Goal: Information Seeking & Learning: Learn about a topic

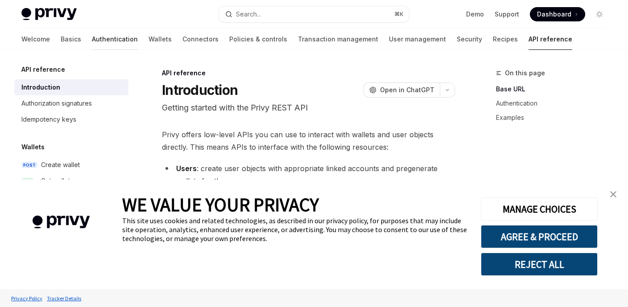
click at [92, 42] on link "Authentication" at bounding box center [115, 39] width 46 height 21
type textarea "*"
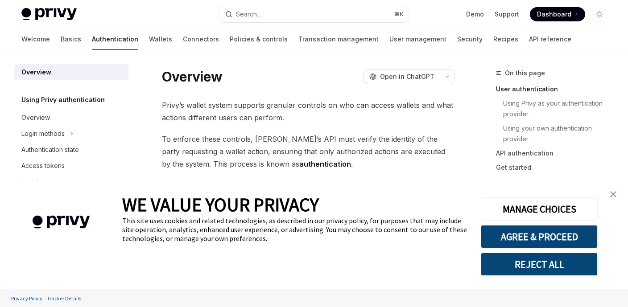
click at [513, 271] on button "REJECT ALL" at bounding box center [539, 264] width 117 height 23
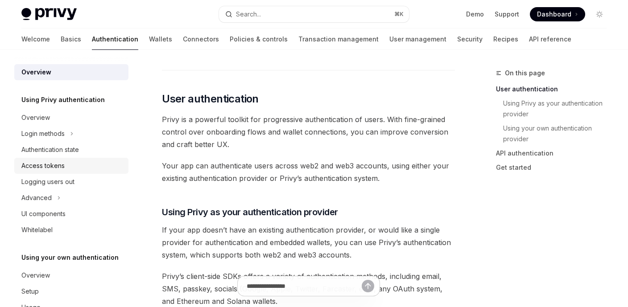
scroll to position [26, 0]
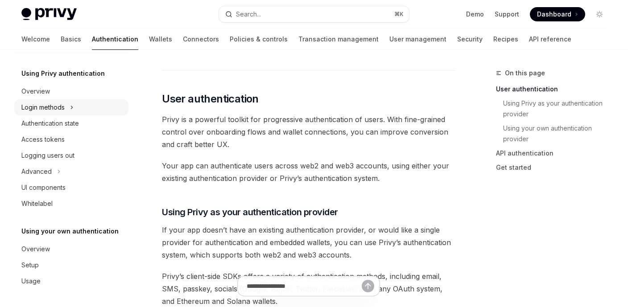
click at [77, 110] on div "Login methods" at bounding box center [71, 108] width 114 height 16
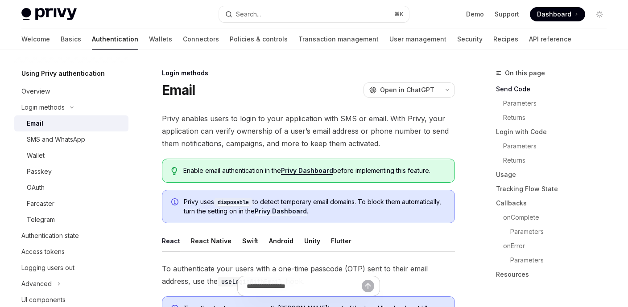
click at [71, 127] on div "Email" at bounding box center [75, 123] width 96 height 11
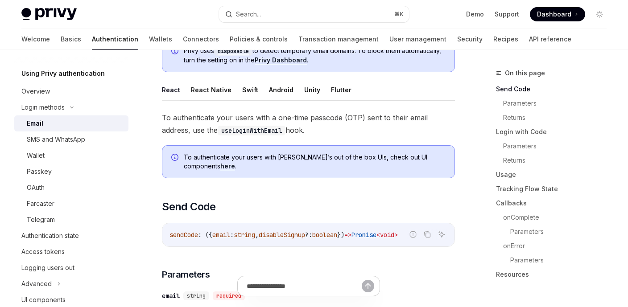
scroll to position [152, 0]
click at [80, 142] on div "SMS and WhatsApp" at bounding box center [56, 139] width 58 height 11
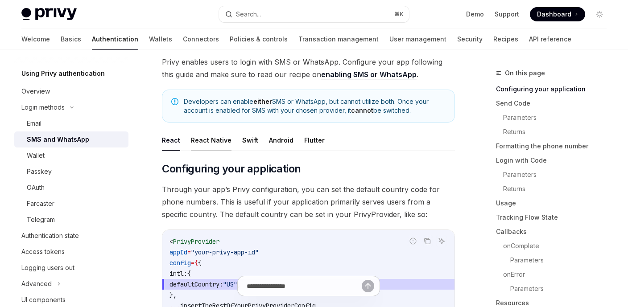
scroll to position [51, 0]
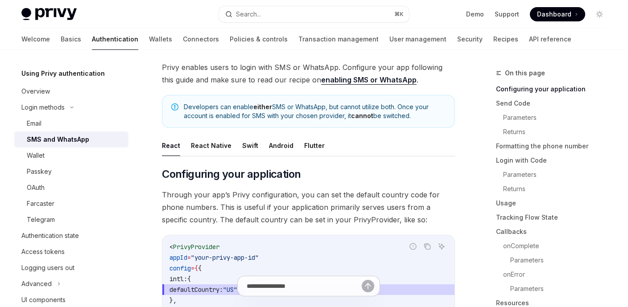
click at [342, 78] on link "enabling SMS or WhatsApp" at bounding box center [368, 79] width 95 height 9
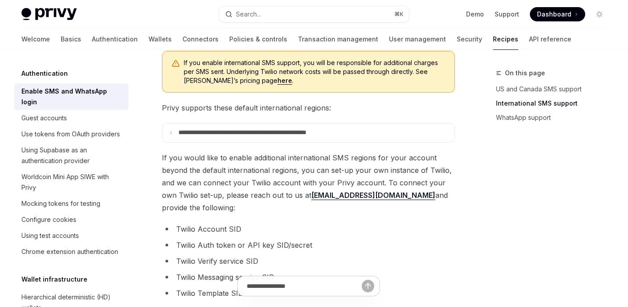
scroll to position [344, 0]
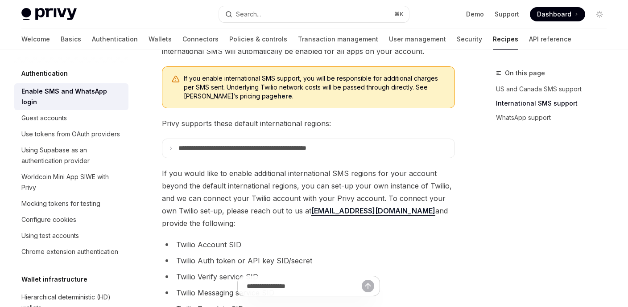
click at [278, 96] on link "here" at bounding box center [285, 96] width 15 height 8
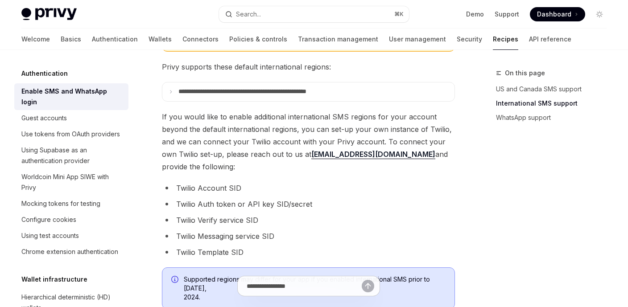
scroll to position [402, 0]
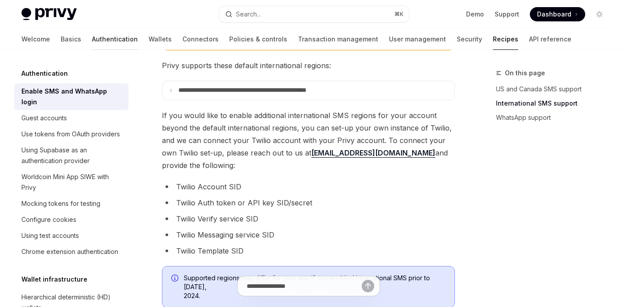
click at [92, 39] on link "Authentication" at bounding box center [115, 39] width 46 height 21
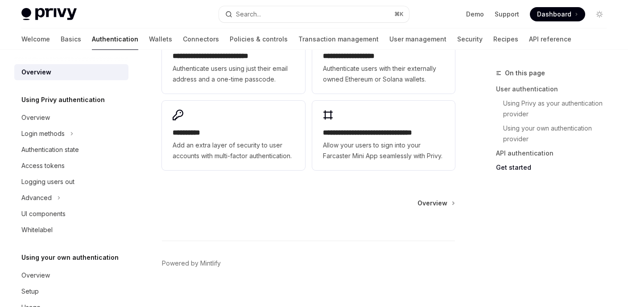
scroll to position [847, 0]
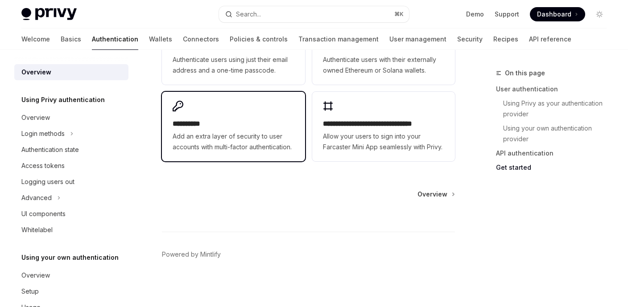
click at [209, 131] on span "Add an extra layer of security to user accounts with multi-factor authenticatio…" at bounding box center [233, 141] width 121 height 21
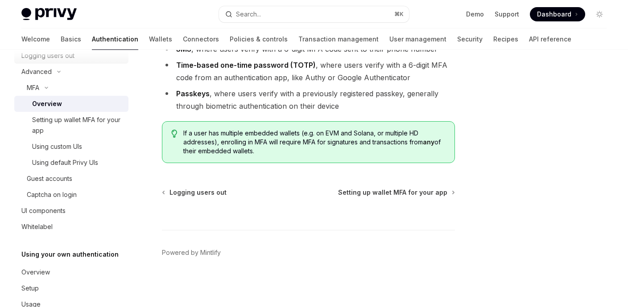
scroll to position [129, 0]
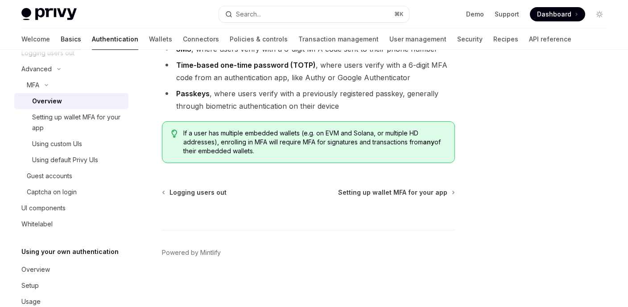
click at [61, 40] on link "Basics" at bounding box center [71, 39] width 21 height 21
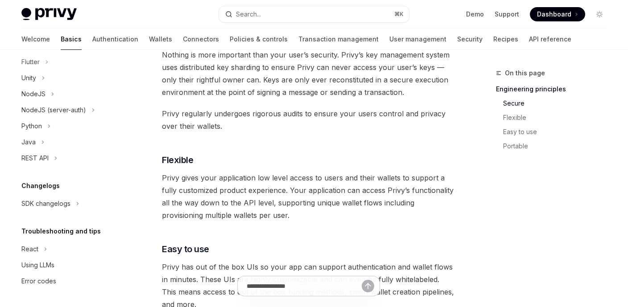
scroll to position [445, 0]
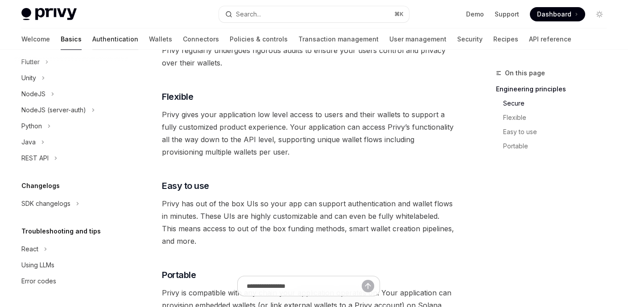
click at [92, 42] on link "Authentication" at bounding box center [115, 39] width 46 height 21
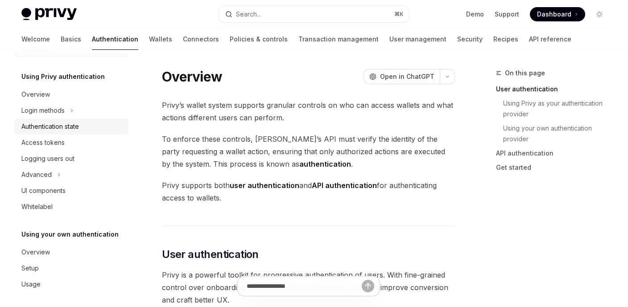
scroll to position [26, 0]
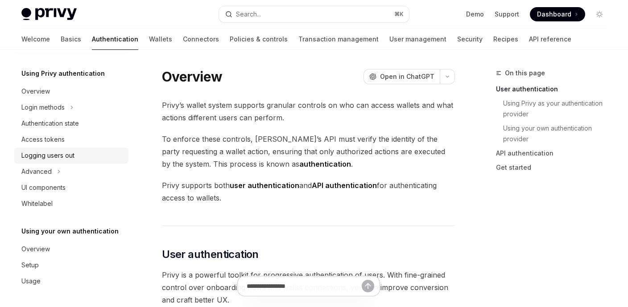
click at [85, 159] on div "Logging users out" at bounding box center [72, 155] width 102 height 11
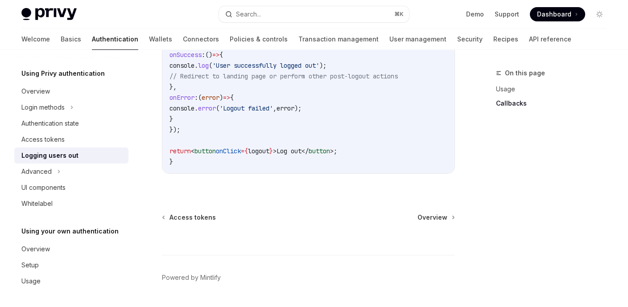
scroll to position [537, 0]
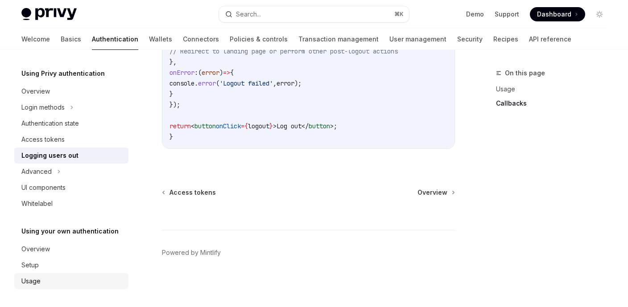
click at [57, 283] on div "Usage" at bounding box center [72, 281] width 102 height 11
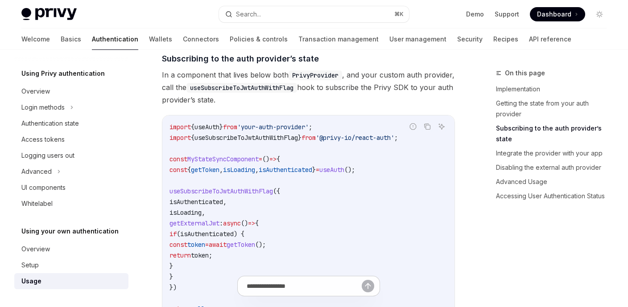
scroll to position [325, 0]
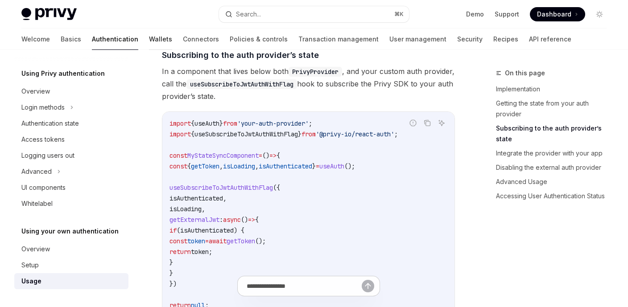
click at [149, 44] on link "Wallets" at bounding box center [160, 39] width 23 height 21
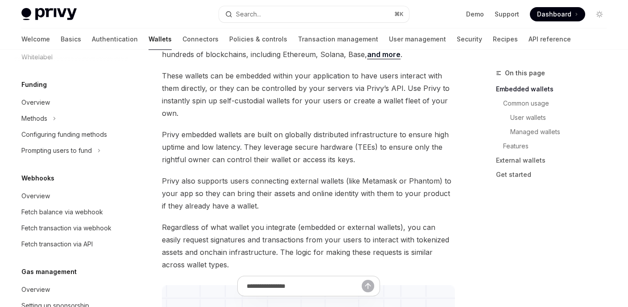
scroll to position [342, 0]
click at [104, 133] on div "Configuring funding methods" at bounding box center [64, 134] width 86 height 11
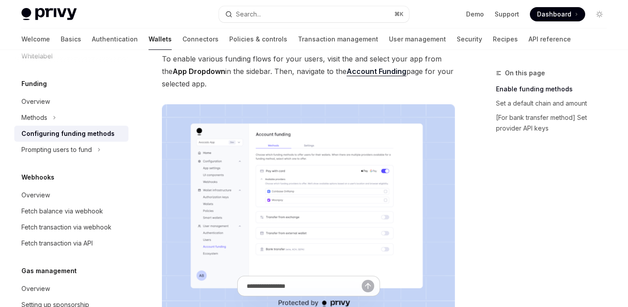
scroll to position [95, 0]
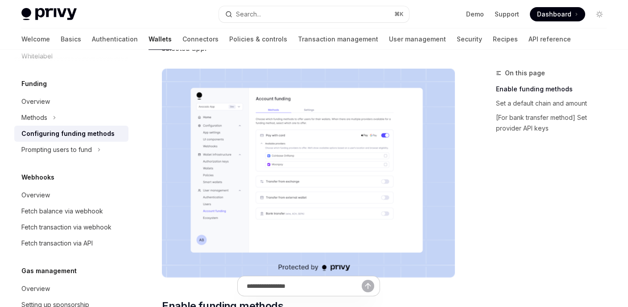
click at [227, 185] on img at bounding box center [308, 173] width 293 height 209
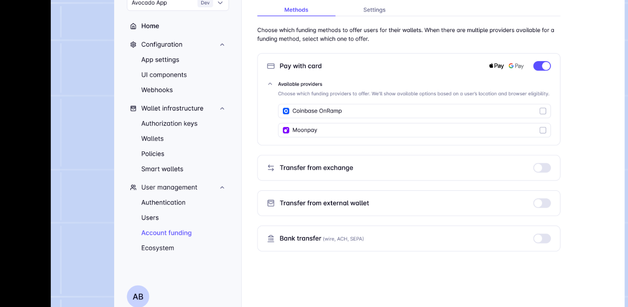
click at [273, 203] on img at bounding box center [313, 153] width 367 height 263
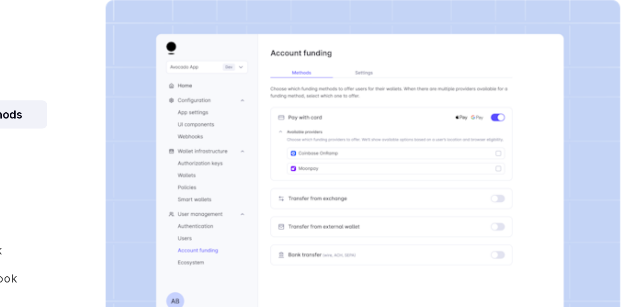
click at [273, 203] on img at bounding box center [308, 173] width 293 height 209
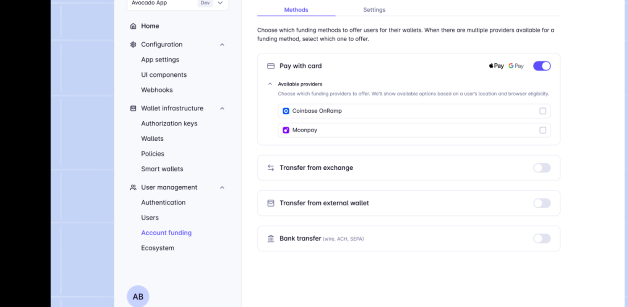
click at [273, 203] on img at bounding box center [313, 153] width 367 height 263
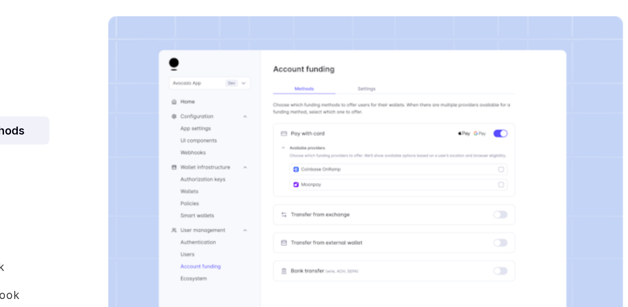
click at [336, 135] on img at bounding box center [308, 173] width 293 height 209
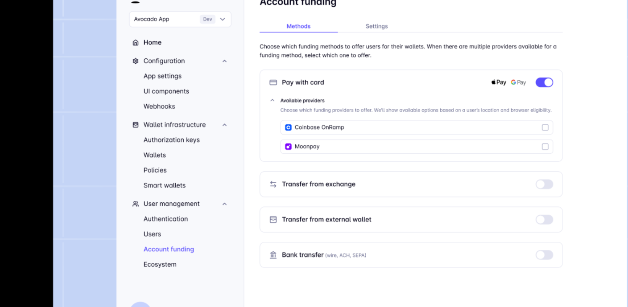
click at [336, 135] on img at bounding box center [313, 153] width 367 height 263
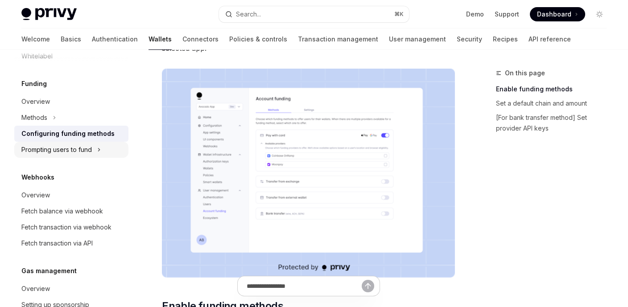
click at [85, 152] on div "Prompting users to fund" at bounding box center [56, 150] width 71 height 11
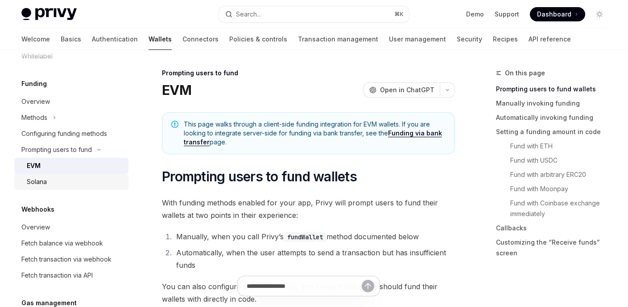
click at [74, 183] on div "Solana" at bounding box center [75, 182] width 96 height 11
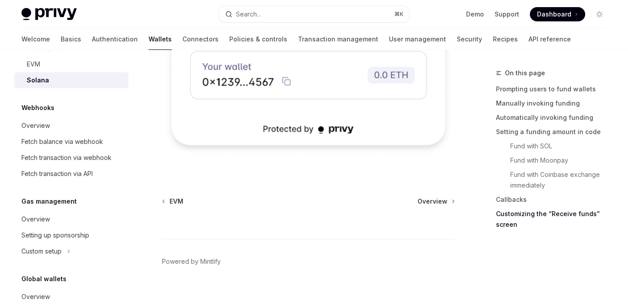
scroll to position [491, 0]
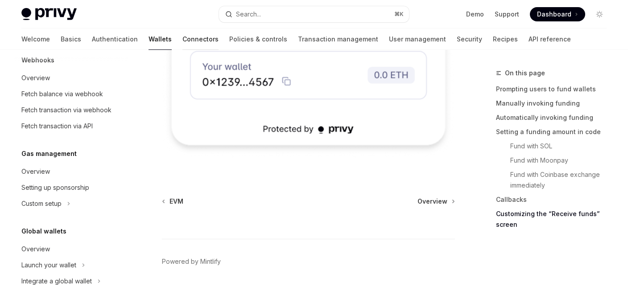
click at [183, 46] on link "Connectors" at bounding box center [201, 39] width 36 height 21
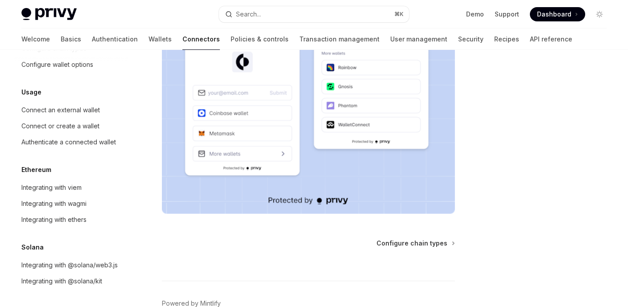
scroll to position [224, 0]
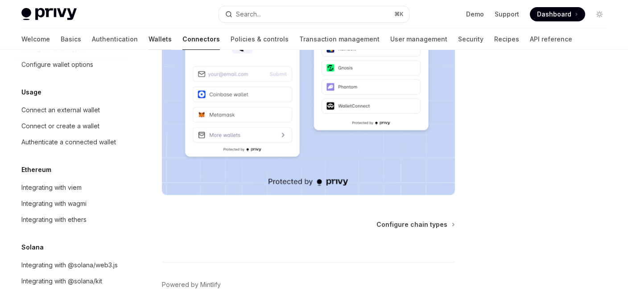
click at [149, 43] on link "Wallets" at bounding box center [160, 39] width 23 height 21
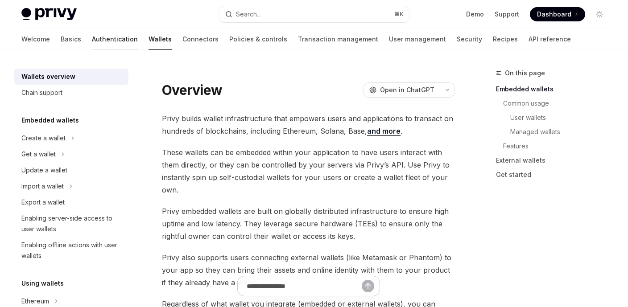
click at [92, 38] on link "Authentication" at bounding box center [115, 39] width 46 height 21
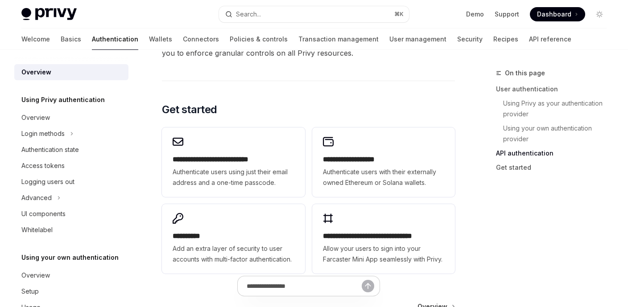
scroll to position [743, 0]
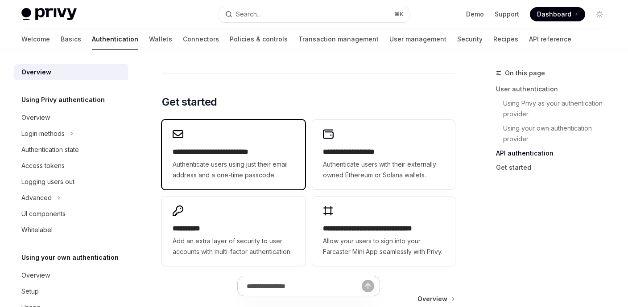
click at [212, 147] on h2 "**********" at bounding box center [233, 152] width 121 height 11
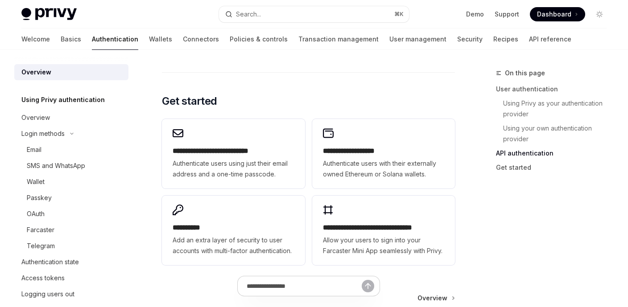
scroll to position [743, 0]
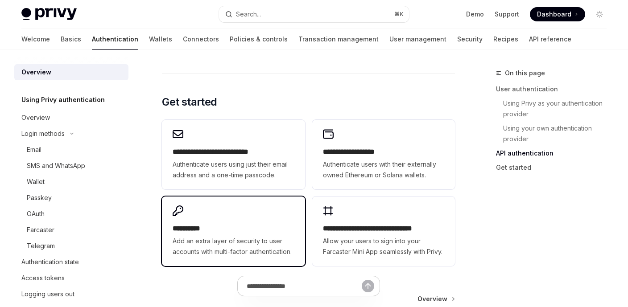
click at [229, 245] on span "Add an extra layer of security to user accounts with multi-factor authenticatio…" at bounding box center [233, 246] width 121 height 21
type textarea "*"
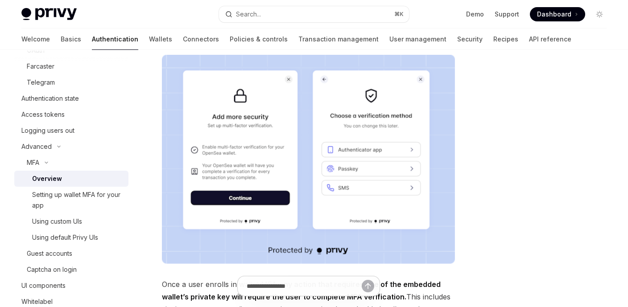
scroll to position [109, 0]
